Goal: Task Accomplishment & Management: Manage account settings

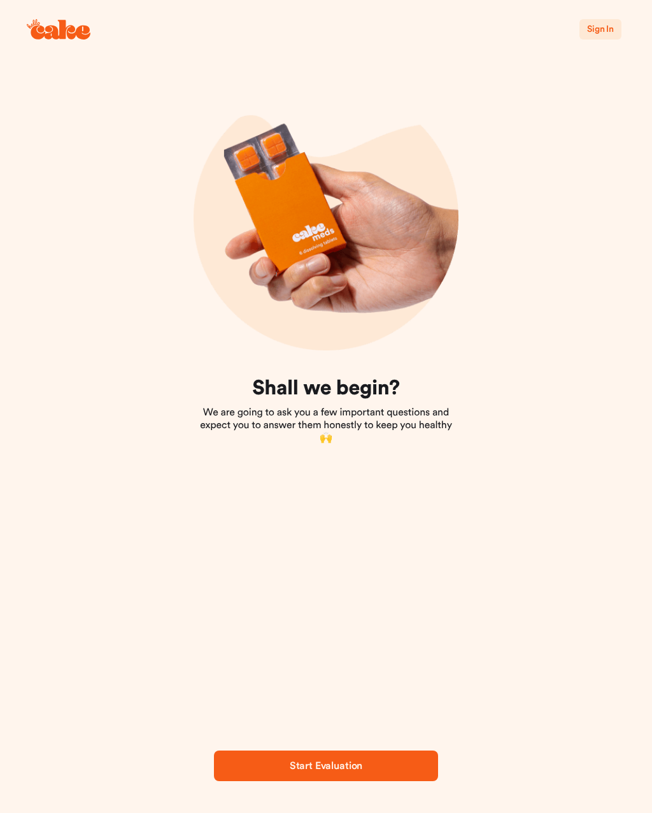
click at [610, 29] on span "Sign In" at bounding box center [600, 29] width 27 height 9
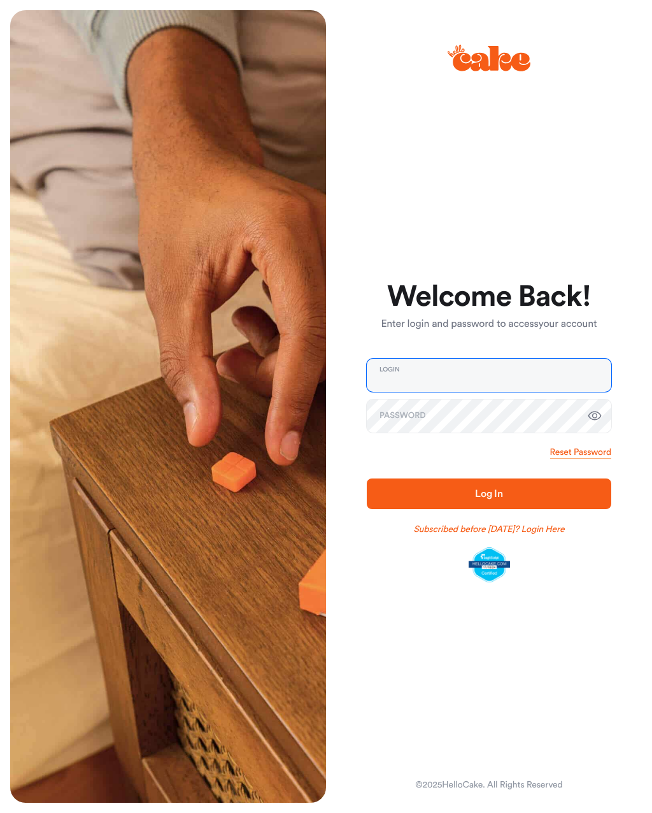
click at [506, 382] on input "email" at bounding box center [489, 375] width 245 height 33
type input "**********"
click at [489, 493] on button "Log In" at bounding box center [489, 493] width 245 height 31
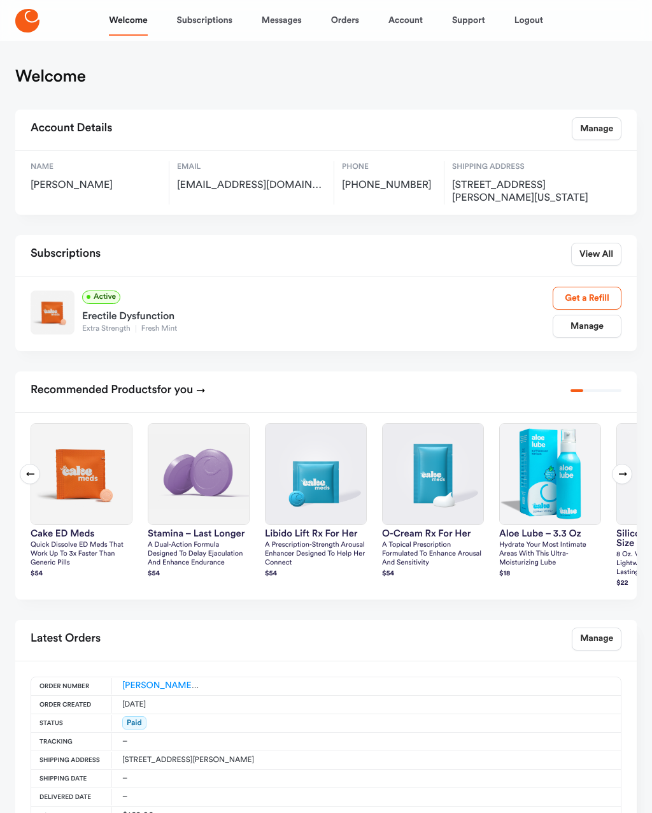
click at [593, 330] on link "Manage" at bounding box center [587, 326] width 69 height 23
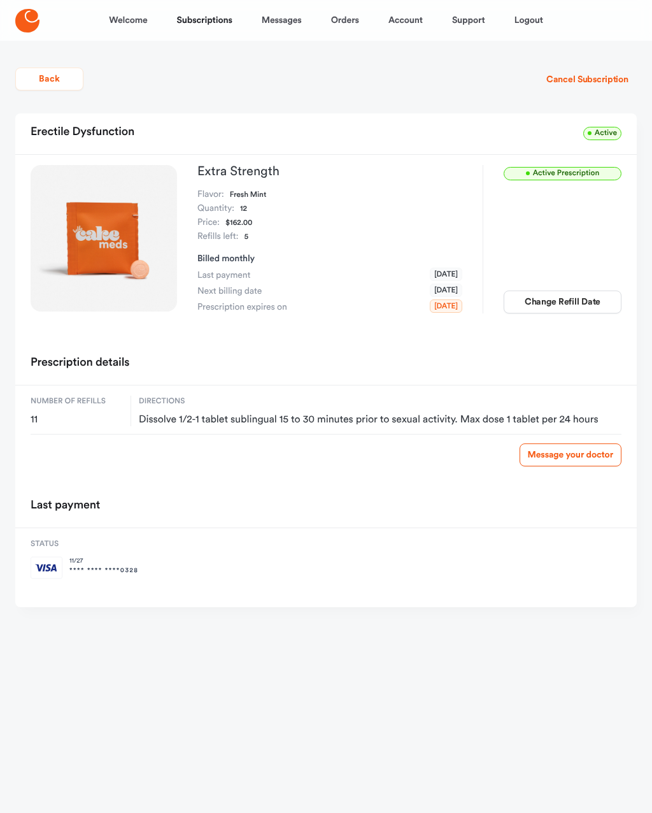
click at [575, 301] on button "Change Refill Date" at bounding box center [563, 302] width 118 height 23
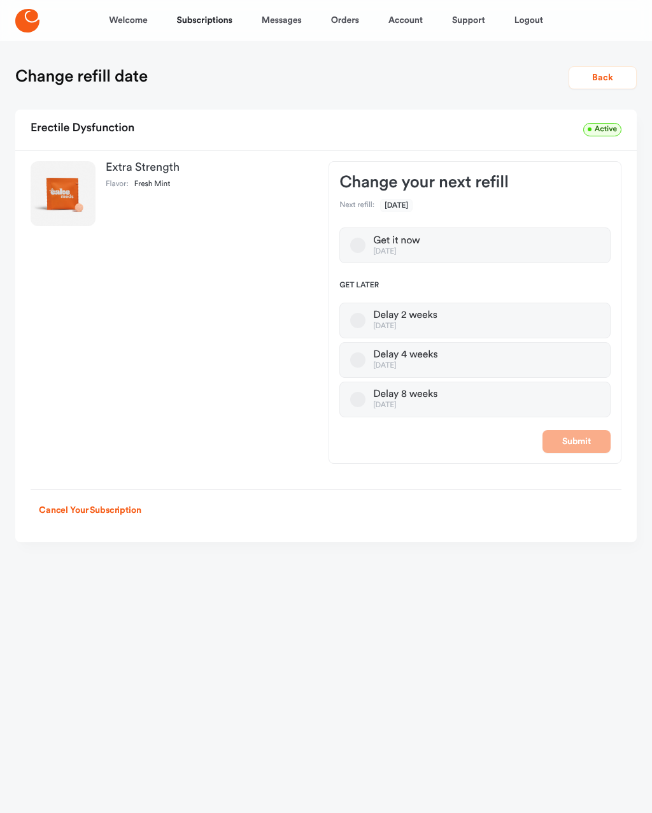
click at [497, 401] on label "Delay 8 weeks [DATE]" at bounding box center [475, 400] width 271 height 36
click at [366, 401] on button "Delay 8 weeks [DATE]" at bounding box center [357, 399] width 15 height 15
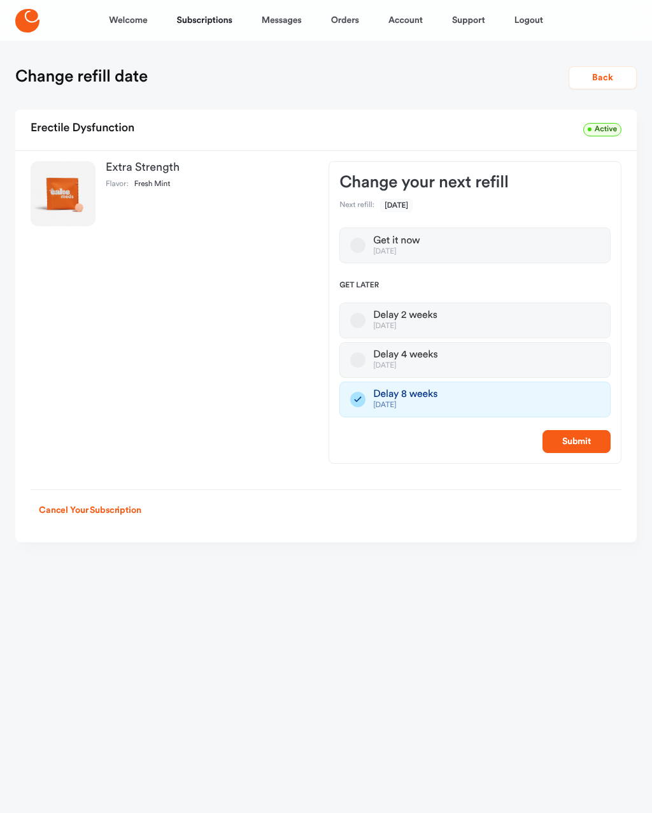
click at [587, 442] on button "Submit" at bounding box center [577, 441] width 68 height 23
